Goal: Check status: Check status

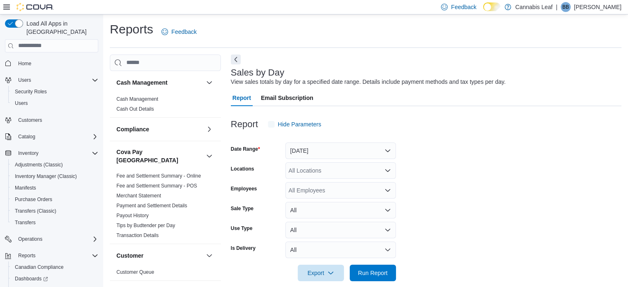
scroll to position [10, 0]
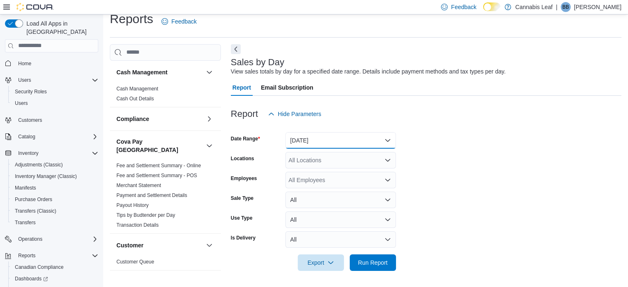
click at [342, 145] on button "[DATE]" at bounding box center [340, 140] width 111 height 17
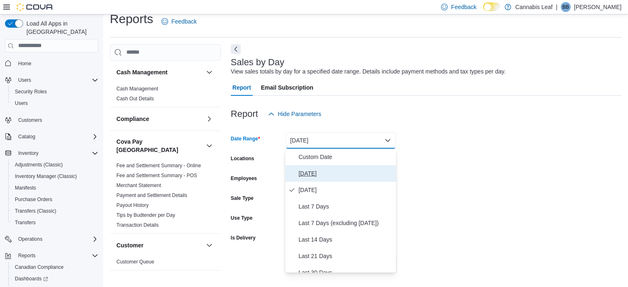
click at [359, 180] on button "[DATE]" at bounding box center [340, 173] width 111 height 17
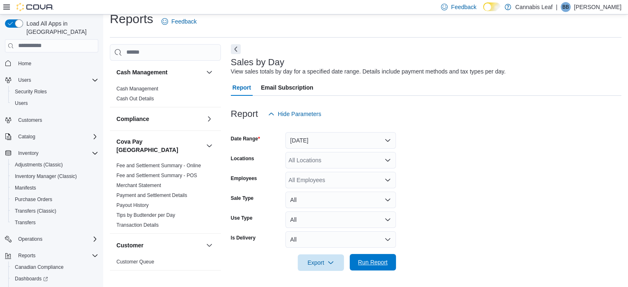
click at [390, 263] on span "Run Report" at bounding box center [373, 262] width 36 height 17
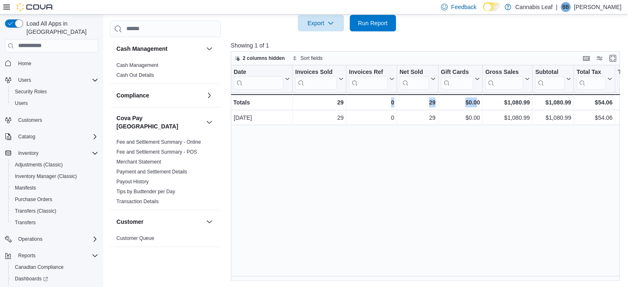
drag, startPoint x: 378, startPoint y: 275, endPoint x: 476, endPoint y: 280, distance: 98.0
click at [476, 280] on div "Reports Feedback Cash Management Cash Management Cash Out Details Compliance OC…" at bounding box center [366, 26] width 527 height 523
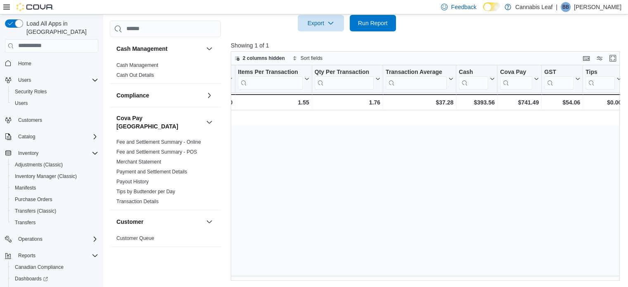
scroll to position [0, 0]
